Goal: Find specific page/section: Find specific page/section

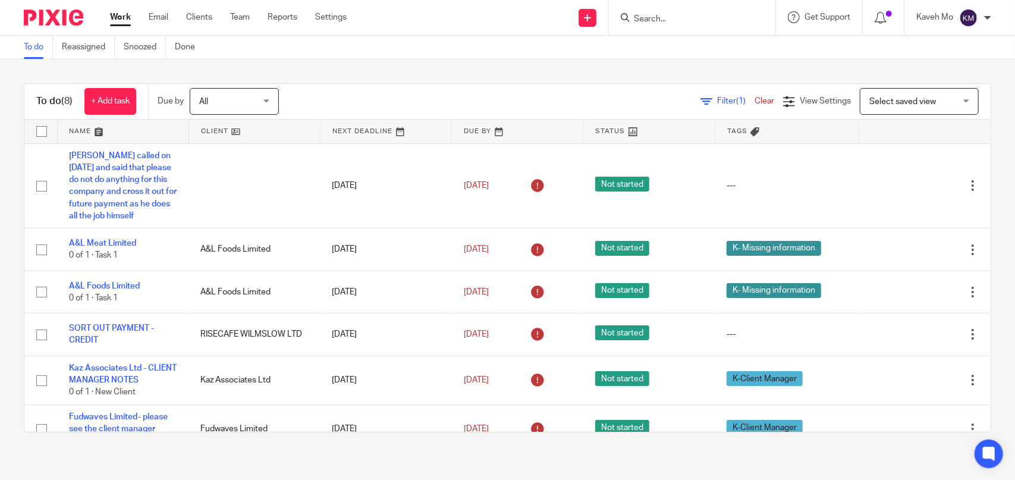
scroll to position [117, 0]
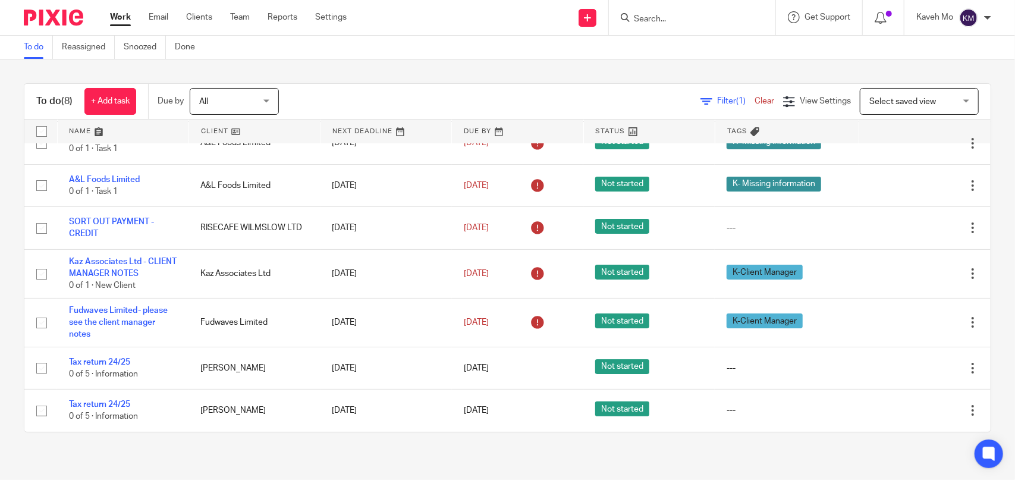
click at [697, 20] on input "Search" at bounding box center [686, 19] width 107 height 11
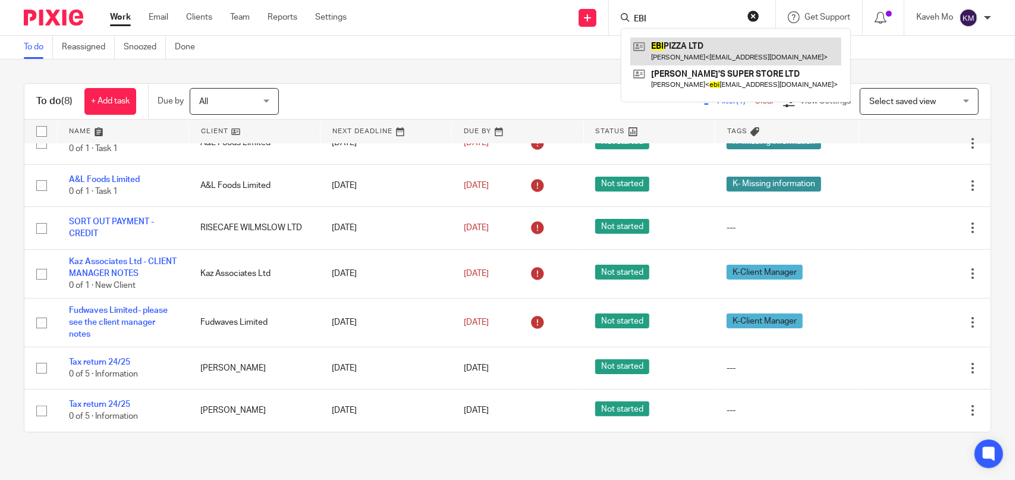
type input "EBI"
click at [689, 48] on link at bounding box center [735, 50] width 211 height 27
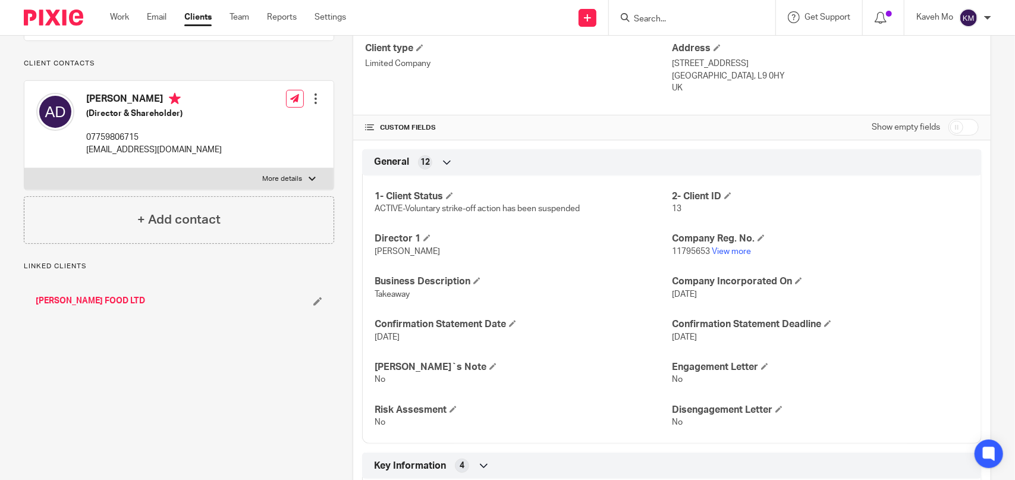
scroll to position [238, 0]
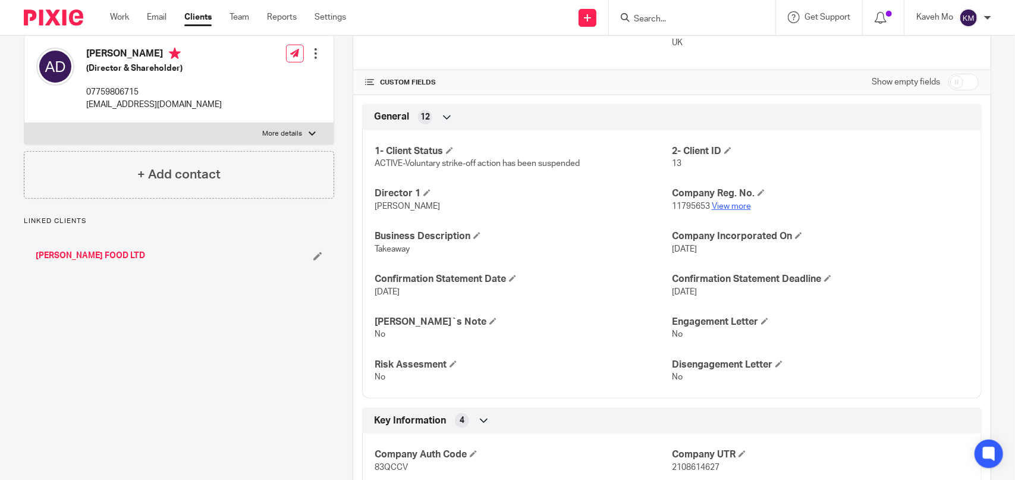
click at [725, 204] on link "View more" at bounding box center [731, 206] width 39 height 8
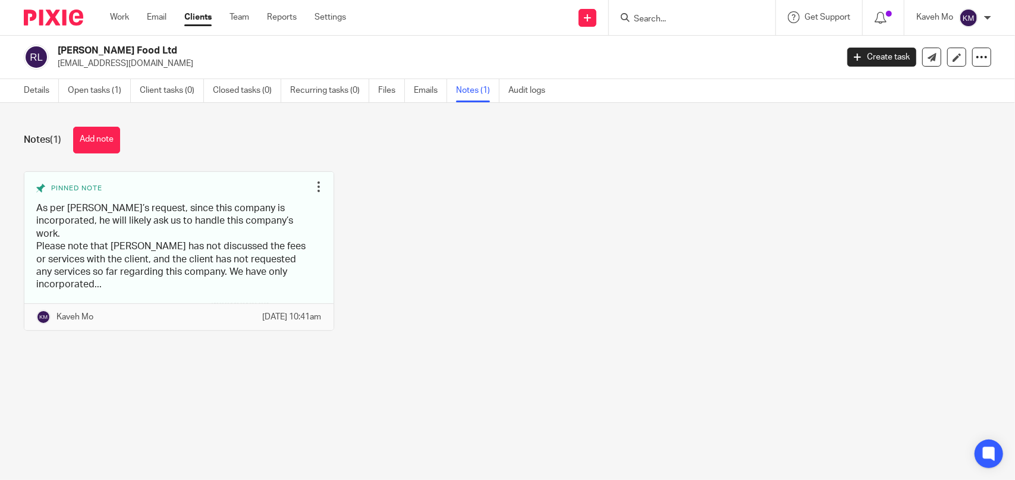
click at [695, 24] on input "Search" at bounding box center [686, 19] width 107 height 11
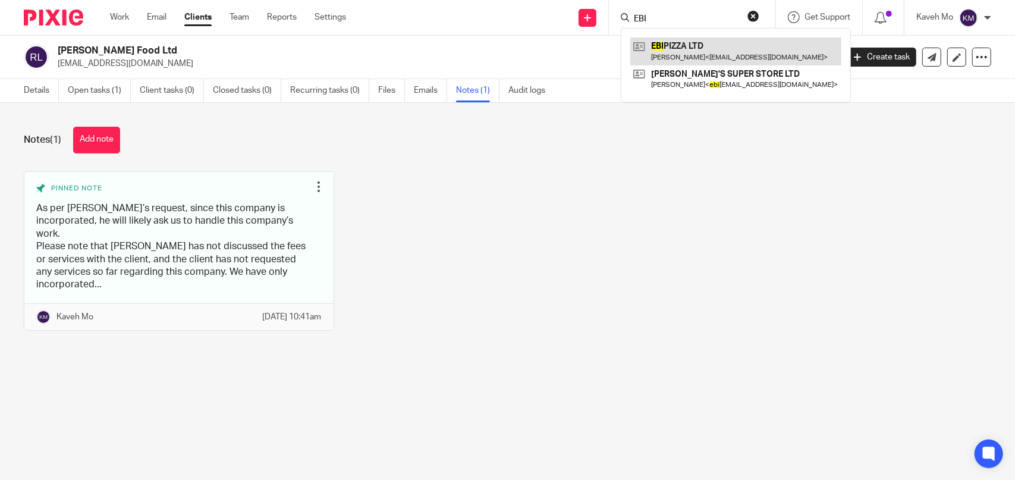
type input "EBI"
click at [679, 47] on link at bounding box center [735, 50] width 211 height 27
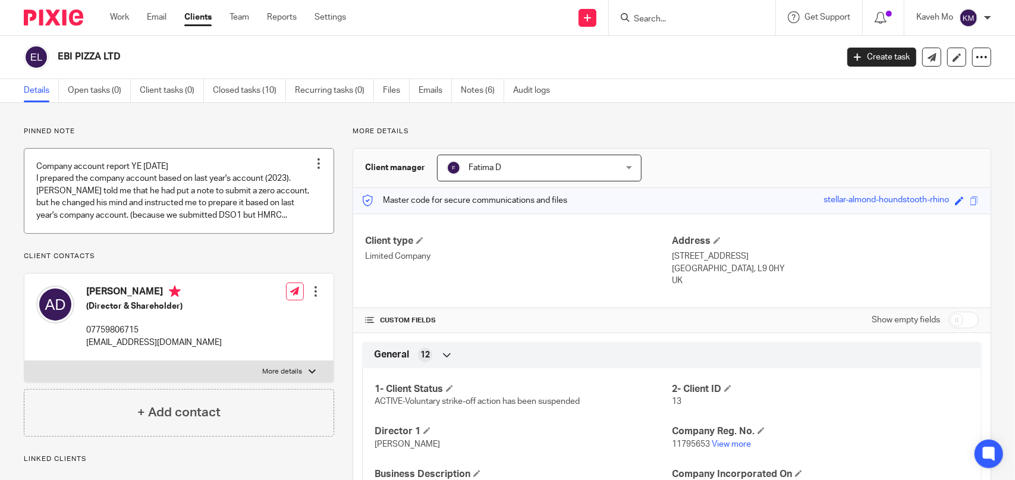
click at [165, 200] on link at bounding box center [178, 191] width 309 height 84
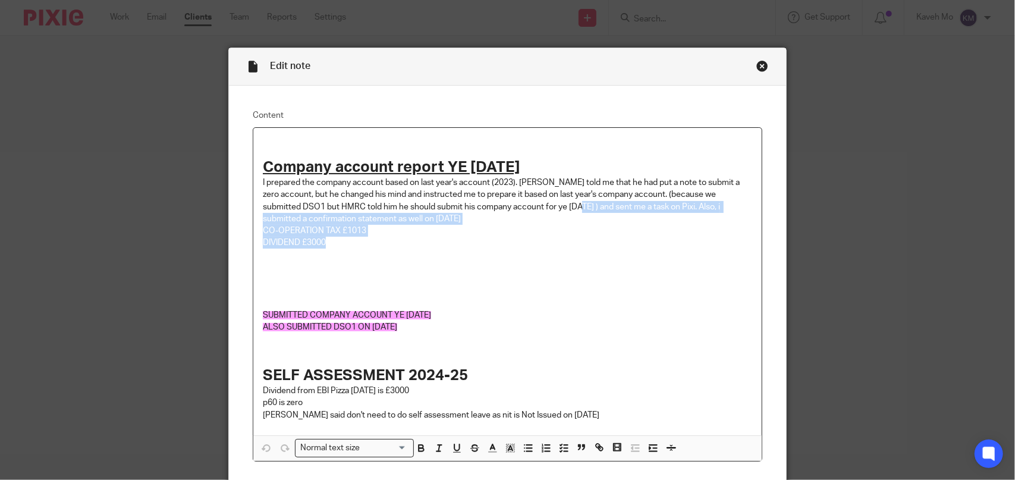
drag, startPoint x: 535, startPoint y: 205, endPoint x: 670, endPoint y: 248, distance: 141.1
click at [670, 248] on div "Company account report YE 31.01.2025 I prepared the company account based on la…" at bounding box center [507, 282] width 509 height 308
click at [598, 214] on p "I prepared the company account based on last year's account (2023). Sam told me…" at bounding box center [508, 201] width 490 height 48
drag, startPoint x: 535, startPoint y: 207, endPoint x: 729, endPoint y: 248, distance: 198.2
click at [729, 248] on div "Company account report YE 31.01.2025 I prepared the company account based on la…" at bounding box center [507, 282] width 509 height 308
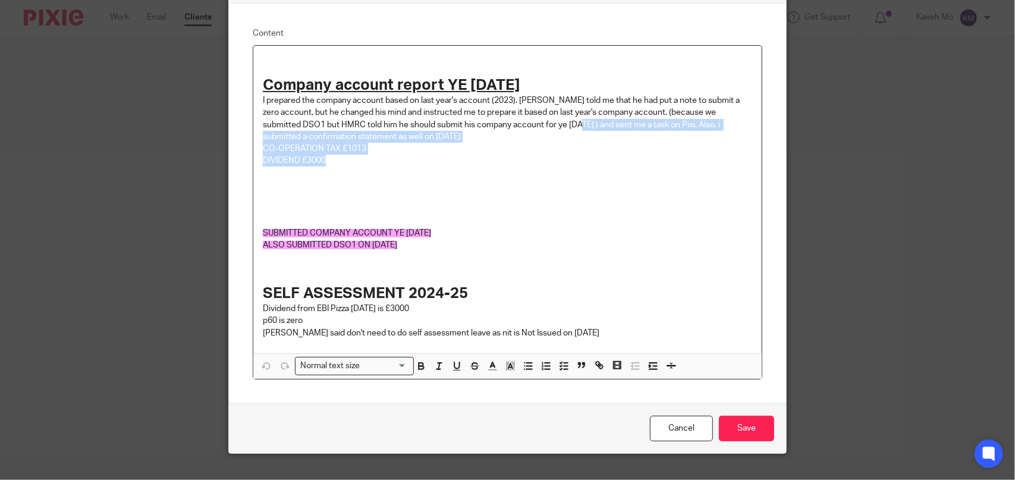
scroll to position [101, 0]
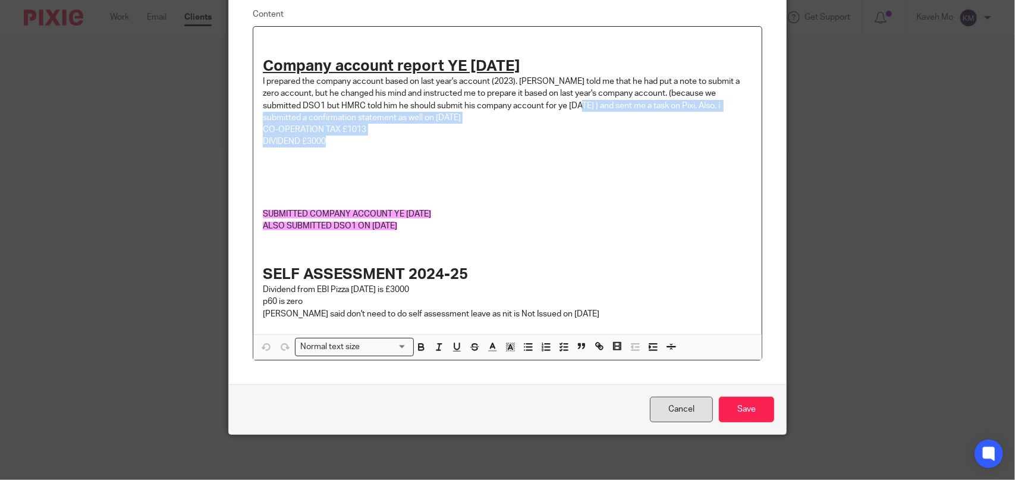
click at [688, 409] on link "Cancel" at bounding box center [681, 410] width 63 height 26
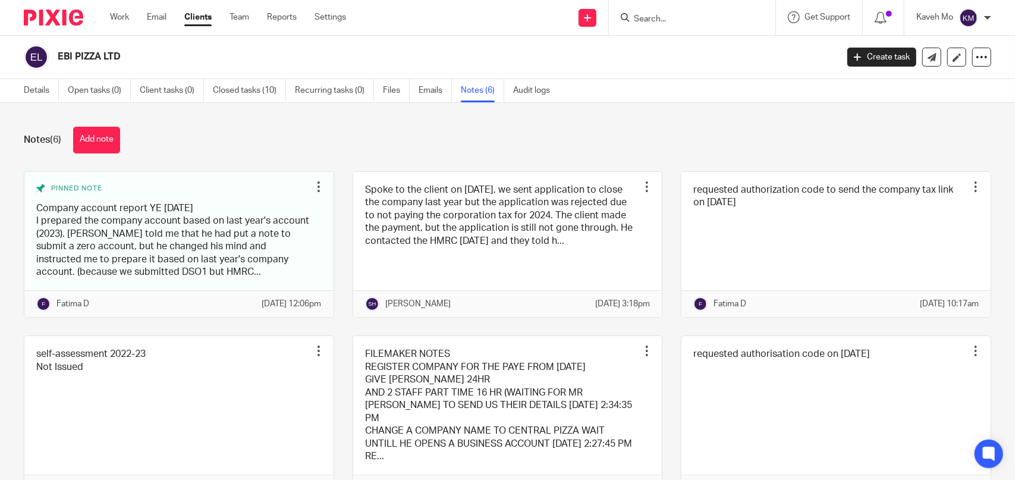
click at [189, 19] on link "Clients" at bounding box center [197, 17] width 27 height 12
